Goal: Information Seeking & Learning: Learn about a topic

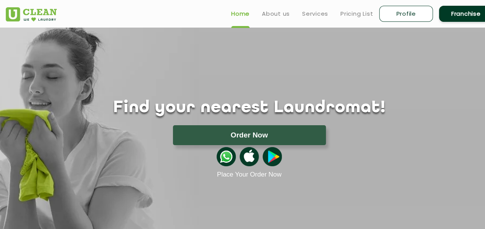
click at [424, 14] on link "Profile" at bounding box center [406, 14] width 54 height 16
select select
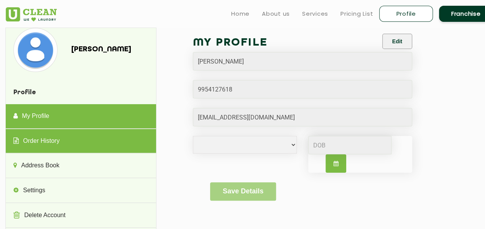
click at [86, 143] on link "Order History" at bounding box center [81, 141] width 150 height 25
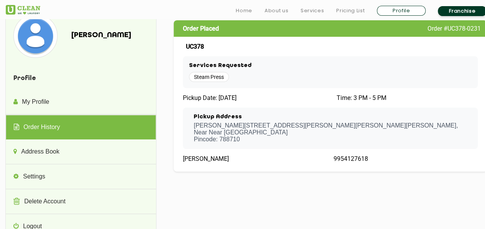
scroll to position [32, 0]
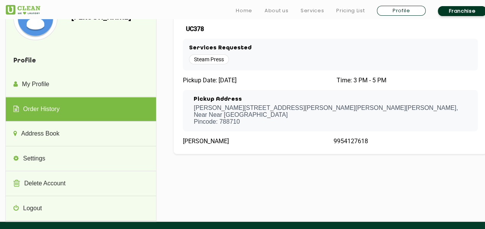
click at [218, 60] on span "Steam Press" at bounding box center [209, 59] width 40 height 10
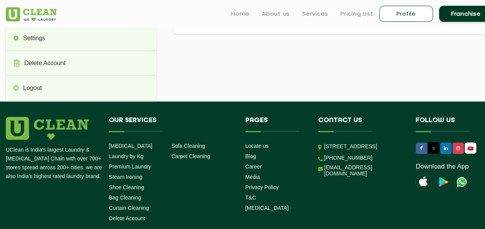
scroll to position [0, 0]
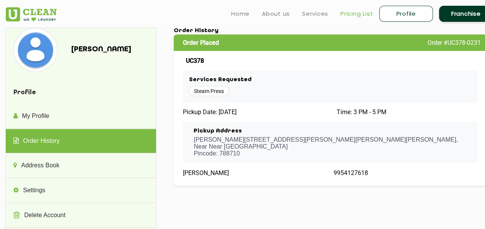
click at [358, 11] on link "Pricing List" at bounding box center [356, 13] width 33 height 9
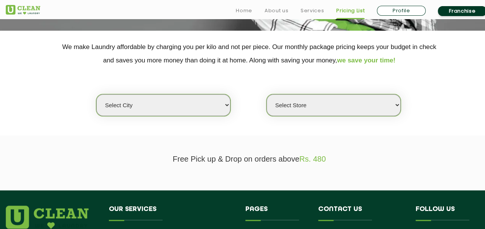
scroll to position [152, 0]
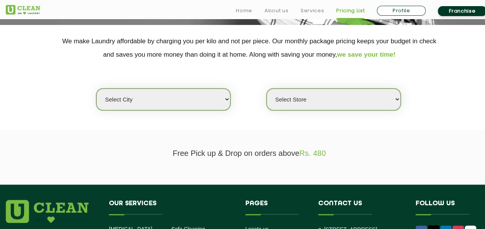
click at [189, 106] on select "Select city [GEOGRAPHIC_DATA] [GEOGRAPHIC_DATA] [GEOGRAPHIC_DATA] [GEOGRAPHIC_D…" at bounding box center [163, 99] width 134 height 22
select select "101"
click at [127, 98] on select "Select city [GEOGRAPHIC_DATA] [GEOGRAPHIC_DATA] [GEOGRAPHIC_DATA] [GEOGRAPHIC_D…" at bounding box center [163, 99] width 134 height 22
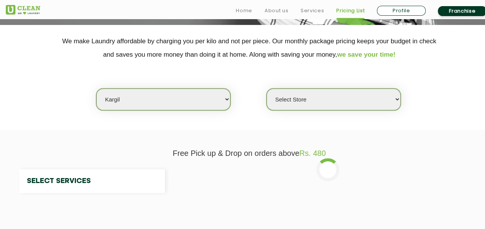
click at [127, 98] on select "Select city [GEOGRAPHIC_DATA] [GEOGRAPHIC_DATA] [GEOGRAPHIC_DATA] [GEOGRAPHIC_D…" at bounding box center [163, 99] width 134 height 22
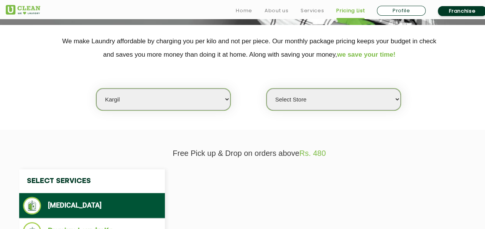
select select "0"
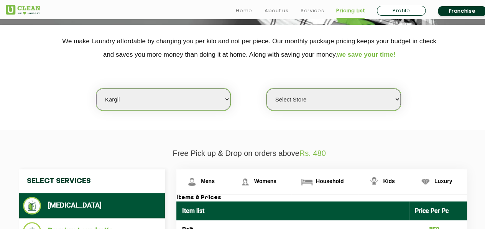
select select "135"
click at [96, 88] on select "Select city [GEOGRAPHIC_DATA] [GEOGRAPHIC_DATA] [GEOGRAPHIC_DATA] [GEOGRAPHIC_D…" at bounding box center [163, 99] width 134 height 22
click at [353, 9] on link "Pricing List" at bounding box center [350, 10] width 28 height 9
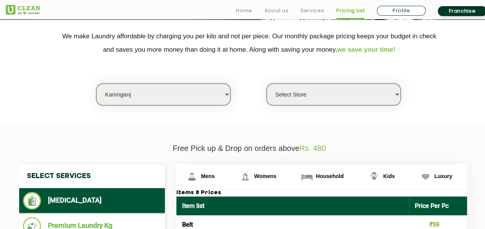
scroll to position [157, 0]
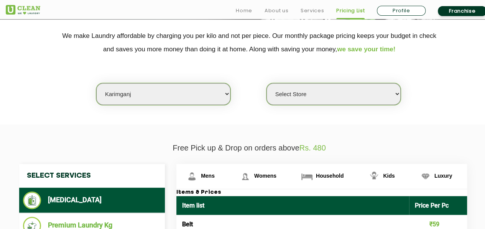
click at [317, 94] on select "Select Store UClean Karimganj" at bounding box center [333, 94] width 134 height 22
select select "384"
click at [266, 83] on select "Select Store UClean Karimganj" at bounding box center [333, 94] width 134 height 22
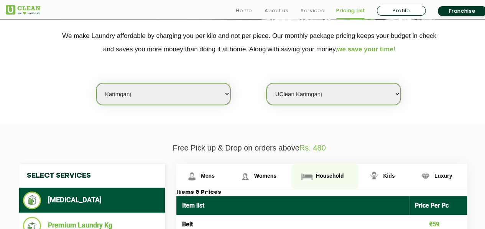
click at [310, 177] on img at bounding box center [306, 176] width 13 height 13
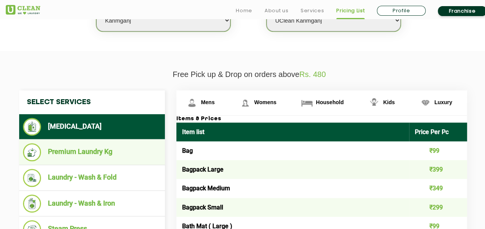
scroll to position [241, 0]
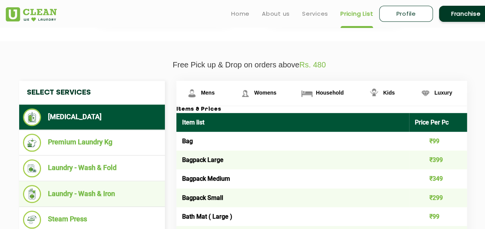
click at [94, 192] on li "Laundry - Wash & Iron" at bounding box center [92, 194] width 138 height 18
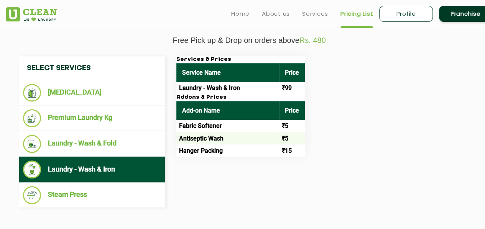
scroll to position [271, 0]
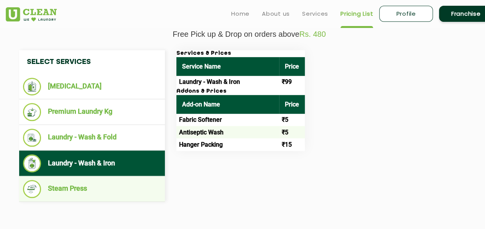
click at [77, 190] on li "Steam Press" at bounding box center [92, 189] width 138 height 18
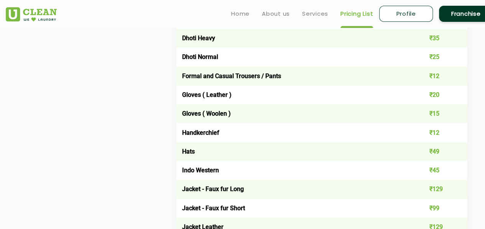
click at [264, 141] on td "Handkerchief" at bounding box center [292, 132] width 233 height 19
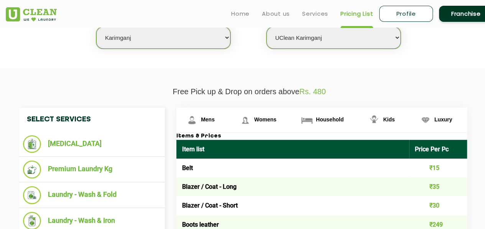
scroll to position [211, 0]
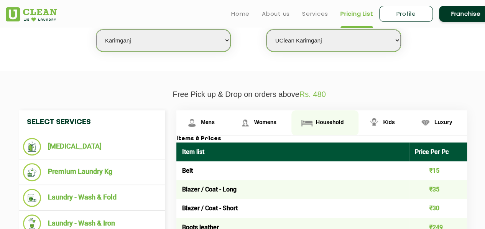
click at [310, 120] on img at bounding box center [306, 122] width 13 height 13
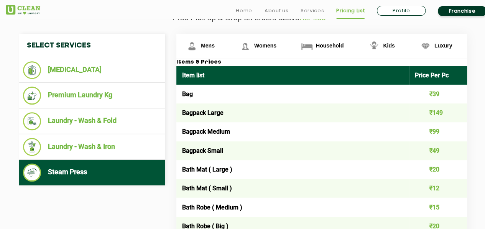
scroll to position [289, 0]
